Goal: Transaction & Acquisition: Book appointment/travel/reservation

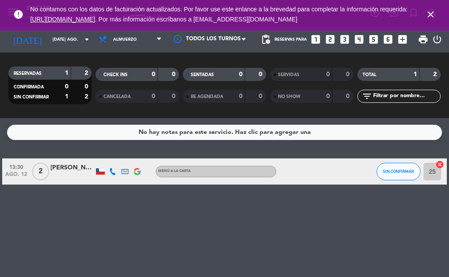
click at [427, 15] on icon "close" at bounding box center [430, 14] width 11 height 11
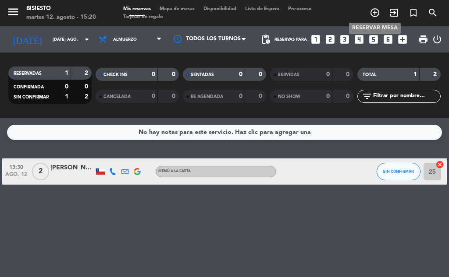
click at [380, 7] on span "add_circle_outline" at bounding box center [374, 12] width 19 height 15
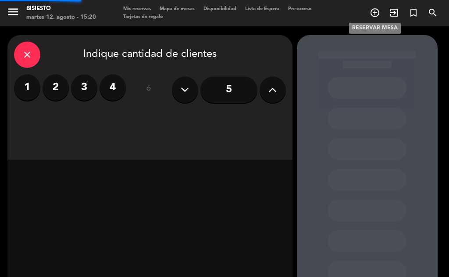
click at [373, 11] on icon "add_circle_outline" at bounding box center [374, 12] width 11 height 11
click at [115, 87] on label "4" at bounding box center [112, 88] width 26 height 26
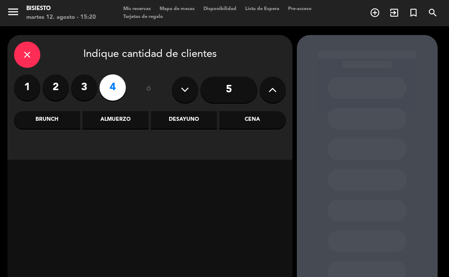
click at [245, 128] on div "Cena" at bounding box center [252, 120] width 66 height 18
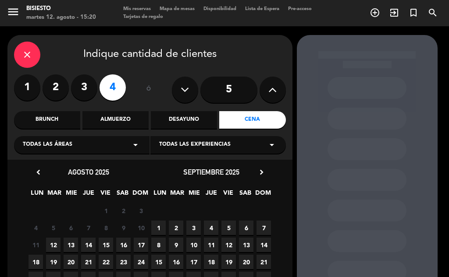
click at [55, 245] on span "12" at bounding box center [53, 245] width 14 height 14
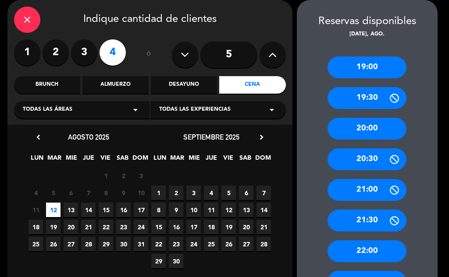
click at [68, 207] on span "13" at bounding box center [71, 210] width 14 height 14
click at [367, 217] on div "21:30" at bounding box center [366, 221] width 79 height 22
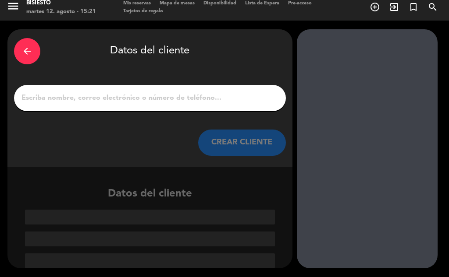
click at [169, 94] on input "1" at bounding box center [150, 98] width 259 height 12
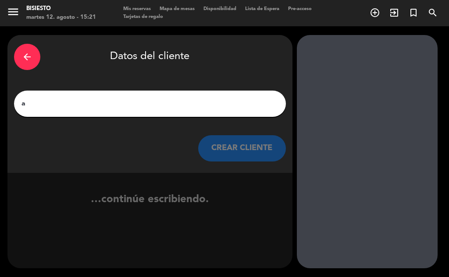
scroll to position [0, 0]
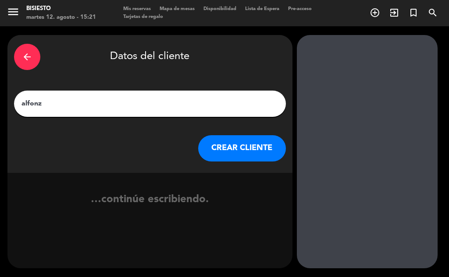
type input "[PERSON_NAME]"
click at [251, 142] on button "CREAR CLIENTE" at bounding box center [242, 148] width 88 height 26
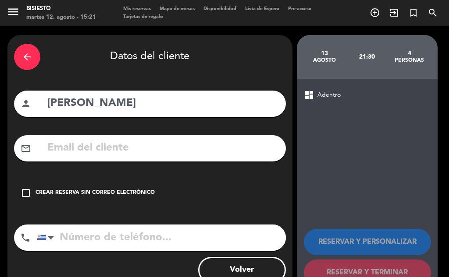
click at [54, 192] on div "Crear reserva sin correo electrónico" at bounding box center [95, 193] width 119 height 9
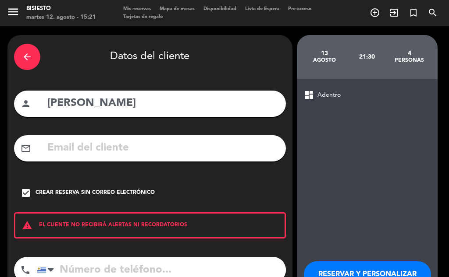
click at [99, 267] on input "tel" at bounding box center [161, 270] width 249 height 26
type input "098273385"
click at [352, 267] on button "RESERVAR Y PERSONALIZAR" at bounding box center [367, 275] width 127 height 26
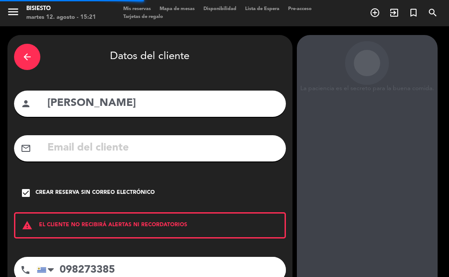
scroll to position [35, 0]
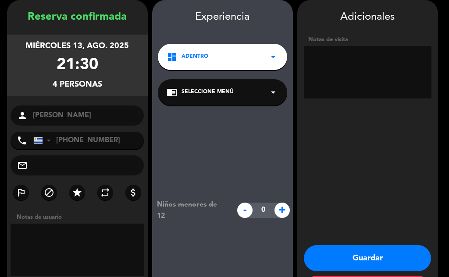
click at [66, 240] on textarea at bounding box center [78, 250] width 134 height 53
click at [81, 237] on textarea at bounding box center [78, 250] width 134 height 53
type textarea "quierer adentro"
click at [364, 265] on button "Guardar" at bounding box center [367, 258] width 127 height 26
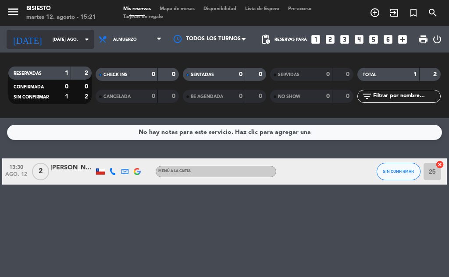
click at [82, 39] on icon "arrow_drop_down" at bounding box center [87, 39] width 11 height 11
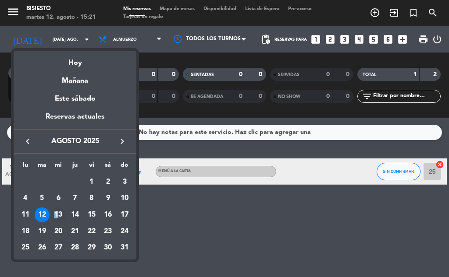
click at [59, 208] on td "13" at bounding box center [58, 215] width 17 height 17
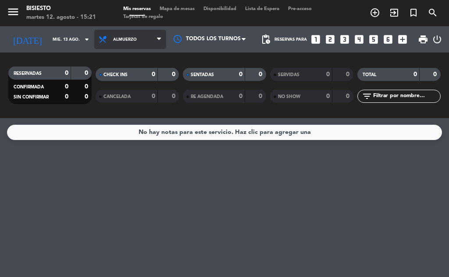
click at [161, 39] on span at bounding box center [161, 40] width 9 height 8
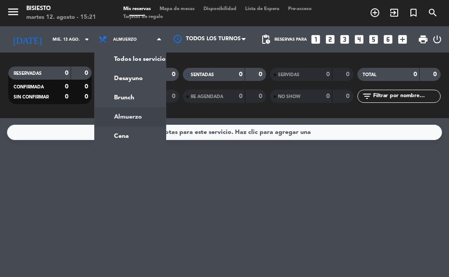
click at [128, 119] on ng-component "menu Bisiesto martes 12. agosto - 15:21 Mis reservas Mapa de mesas Disponibilid…" at bounding box center [224, 138] width 449 height 277
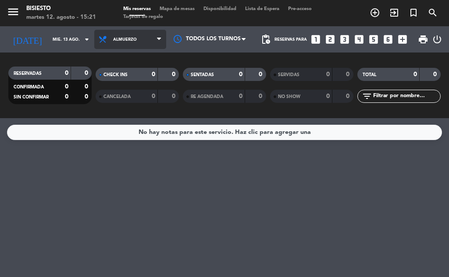
click at [140, 43] on span "Almuerzo" at bounding box center [130, 39] width 72 height 19
click at [123, 141] on ng-component "menu Bisiesto martes 12. agosto - 15:21 Mis reservas Mapa de mesas Disponibilid…" at bounding box center [224, 138] width 449 height 277
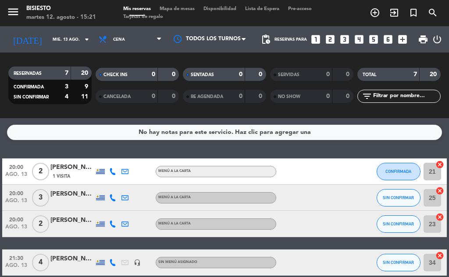
click at [162, 136] on div "No hay notas para este servicio. Haz clic para agregar una" at bounding box center [224, 133] width 172 height 10
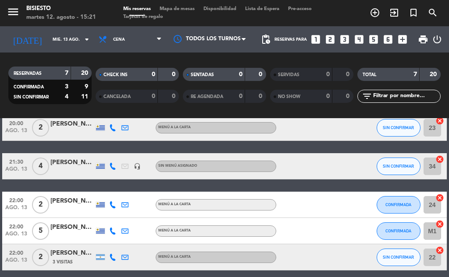
scroll to position [169, 0]
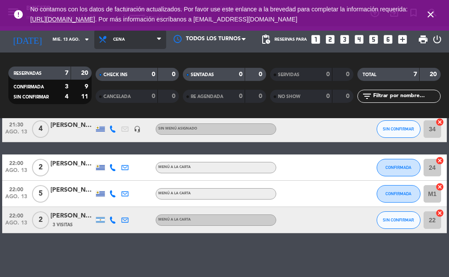
click at [149, 33] on span "Cena" at bounding box center [130, 39] width 72 height 19
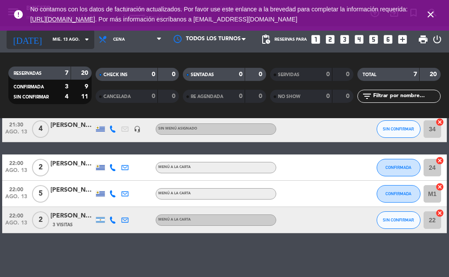
click at [48, 36] on input "mié. 13 ago." at bounding box center [76, 40] width 57 height 14
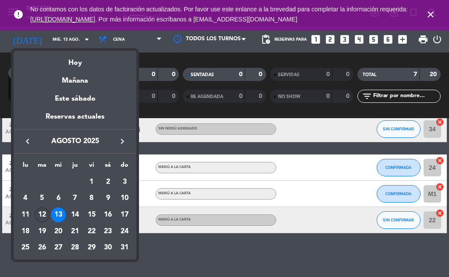
click at [47, 213] on div "12" at bounding box center [42, 215] width 15 height 15
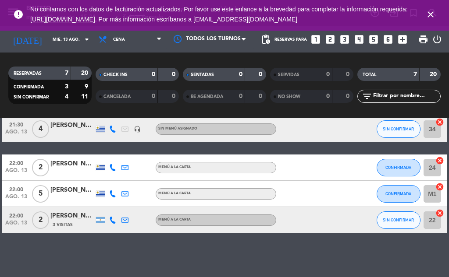
type input "[DATE] ago."
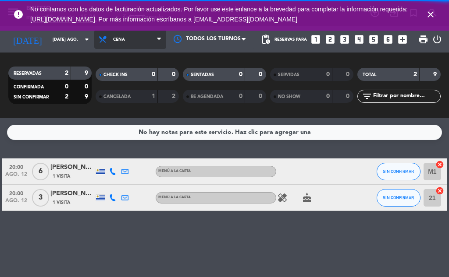
scroll to position [0, 0]
click at [140, 40] on span "Cena" at bounding box center [130, 39] width 72 height 19
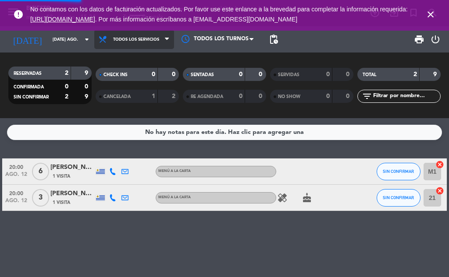
click at [126, 58] on div "menu Bisiesto martes 12. agosto - 15:31 Mis reservas Mapa de mesas Disponibilid…" at bounding box center [224, 59] width 449 height 118
